Goal: Information Seeking & Learning: Learn about a topic

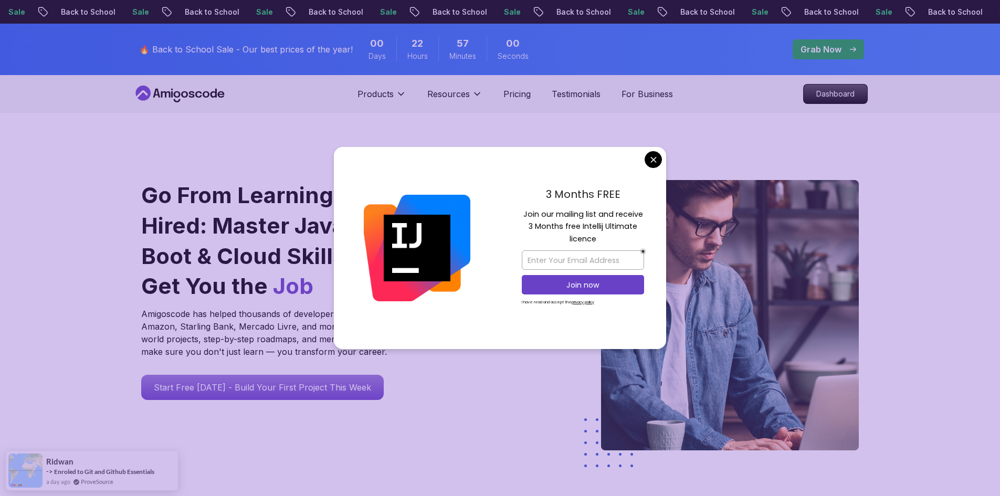
drag, startPoint x: 189, startPoint y: 138, endPoint x: 536, endPoint y: 112, distance: 348.4
click at [189, 138] on div "Go From Learning to Hired: Master Java, Spring Boot & Cloud Skills That Get You…" at bounding box center [500, 371] width 735 height 516
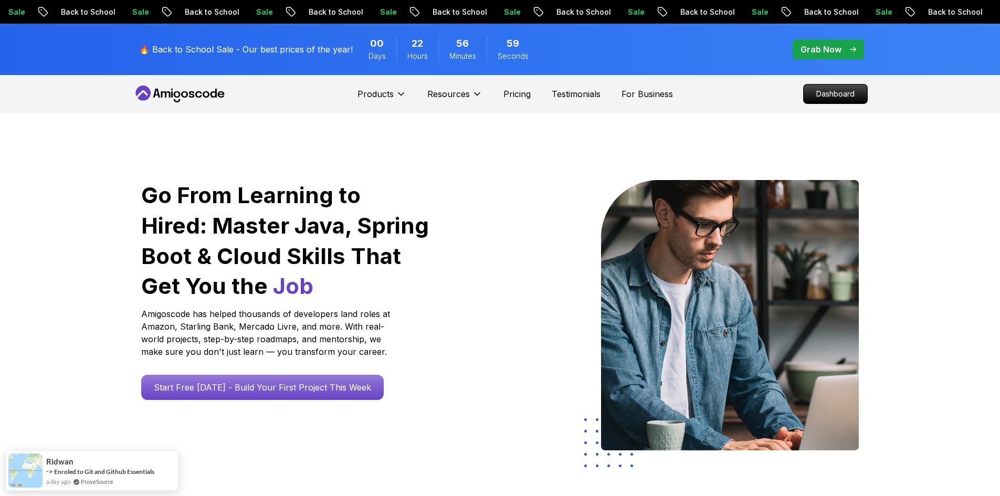
drag, startPoint x: 657, startPoint y: 157, endPoint x: 754, endPoint y: 115, distance: 105.5
click at [833, 92] on p "Dashboard" at bounding box center [835, 94] width 60 height 18
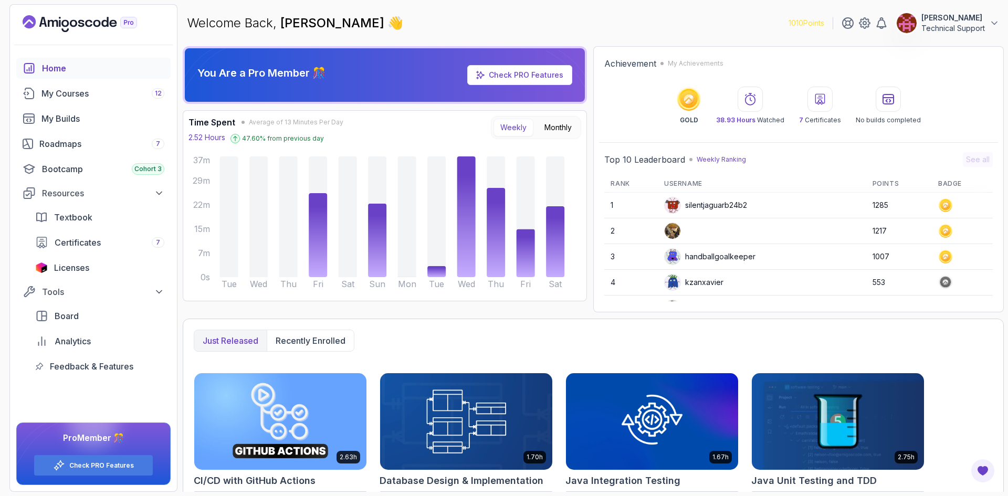
click at [238, 45] on main "Welcome Back, [PERSON_NAME] 👋 1010 Points [PERSON_NAME] Technical Support You A…" at bounding box center [593, 248] width 821 height 488
click at [90, 141] on div "Roadmaps 7" at bounding box center [101, 144] width 125 height 13
click at [83, 98] on div "My Courses 12" at bounding box center [102, 93] width 123 height 13
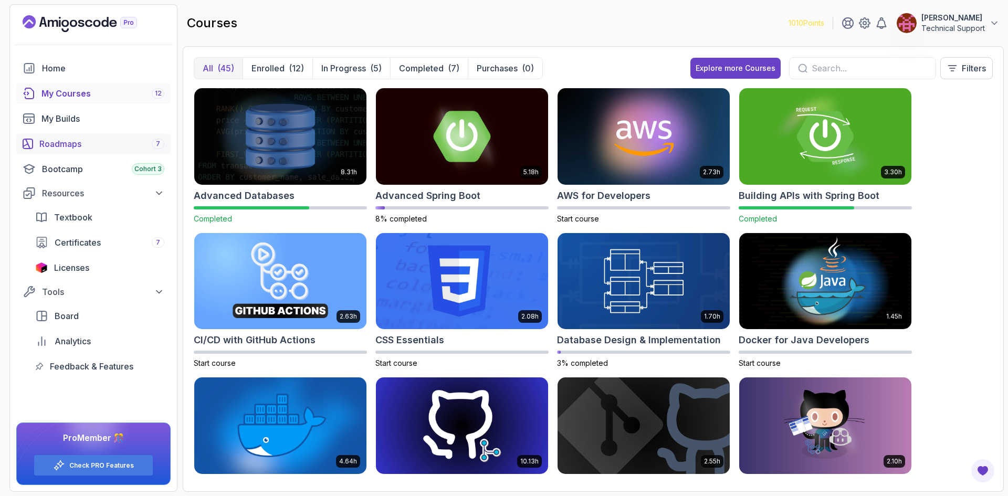
click at [65, 138] on div "Roadmaps 7" at bounding box center [101, 144] width 125 height 13
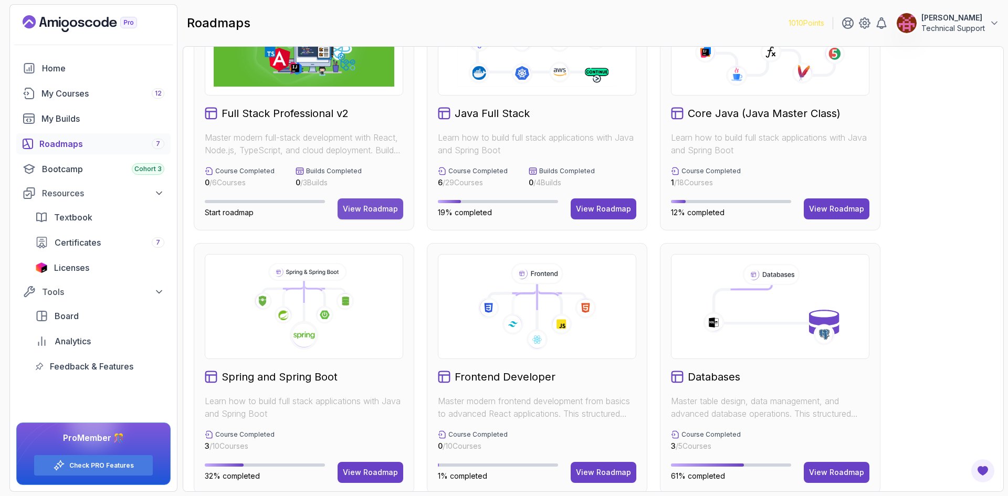
scroll to position [157, 0]
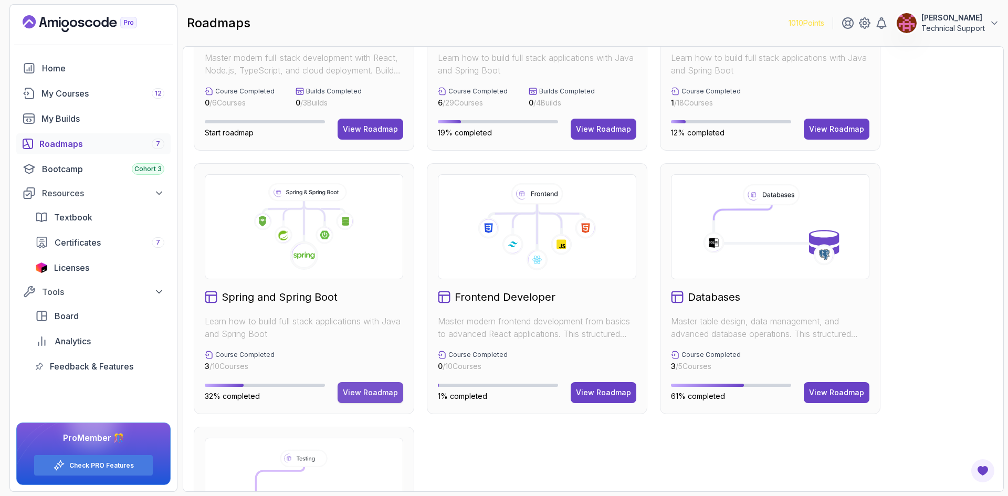
click at [377, 392] on div "View Roadmap" at bounding box center [370, 392] width 55 height 10
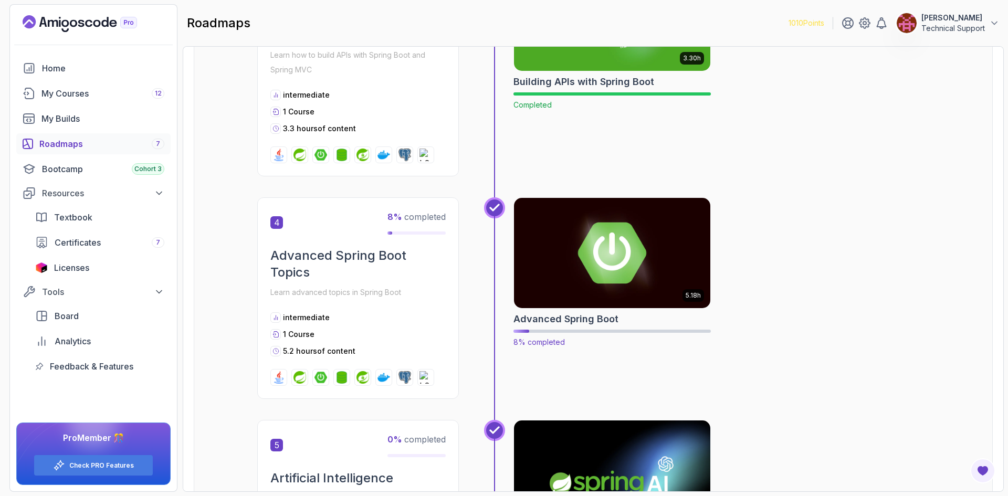
scroll to position [774, 0]
click at [600, 277] on img at bounding box center [612, 253] width 206 height 115
